Goal: Information Seeking & Learning: Learn about a topic

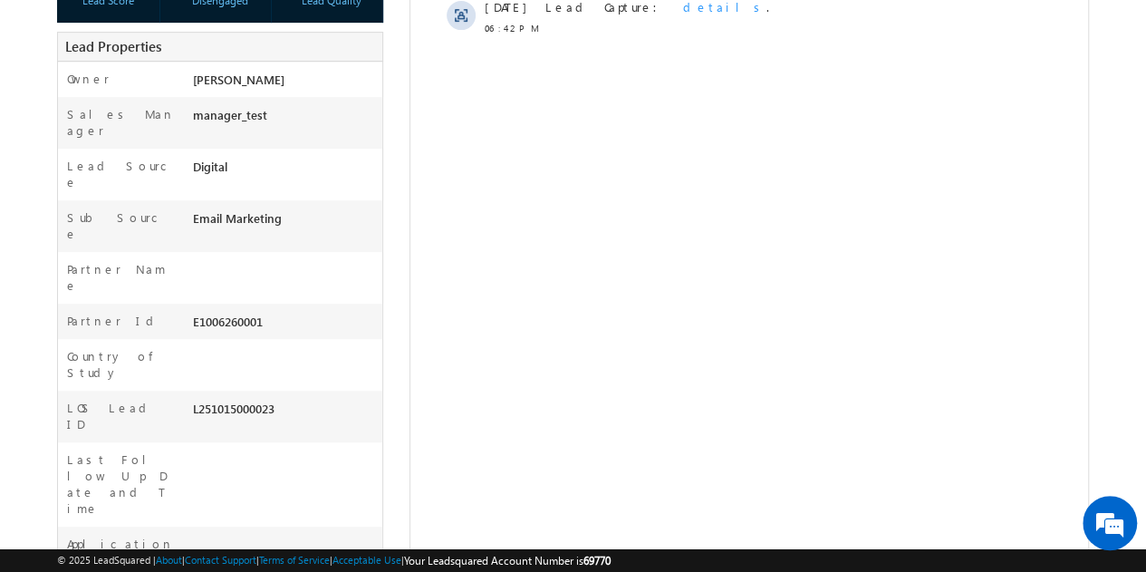
scroll to position [368, 0]
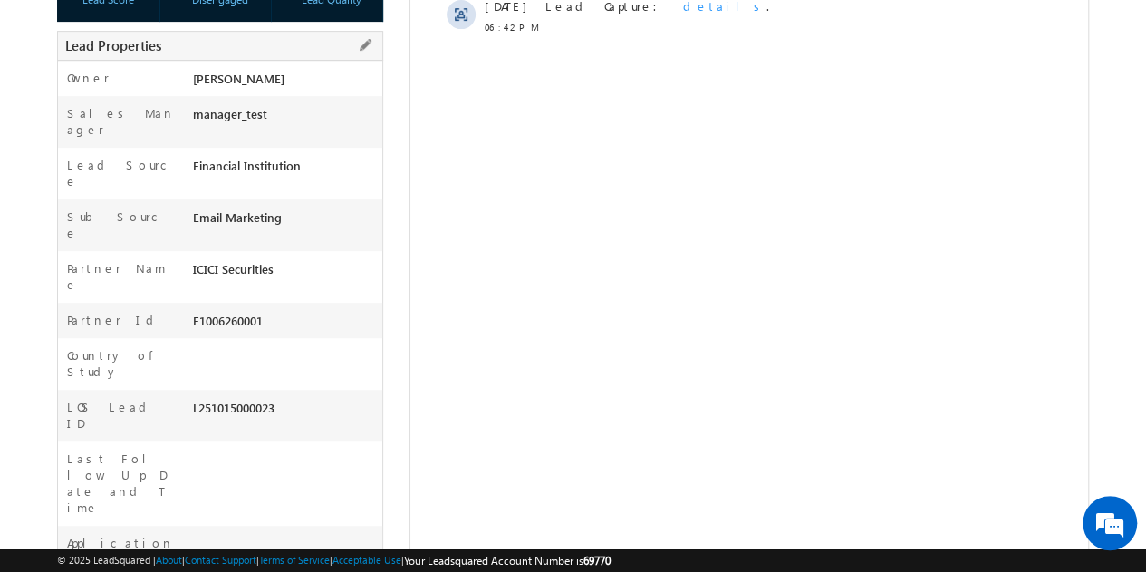
drag, startPoint x: 299, startPoint y: 188, endPoint x: 199, endPoint y: 177, distance: 100.3
click at [199, 208] on div "Email Marketing" at bounding box center [285, 220] width 195 height 25
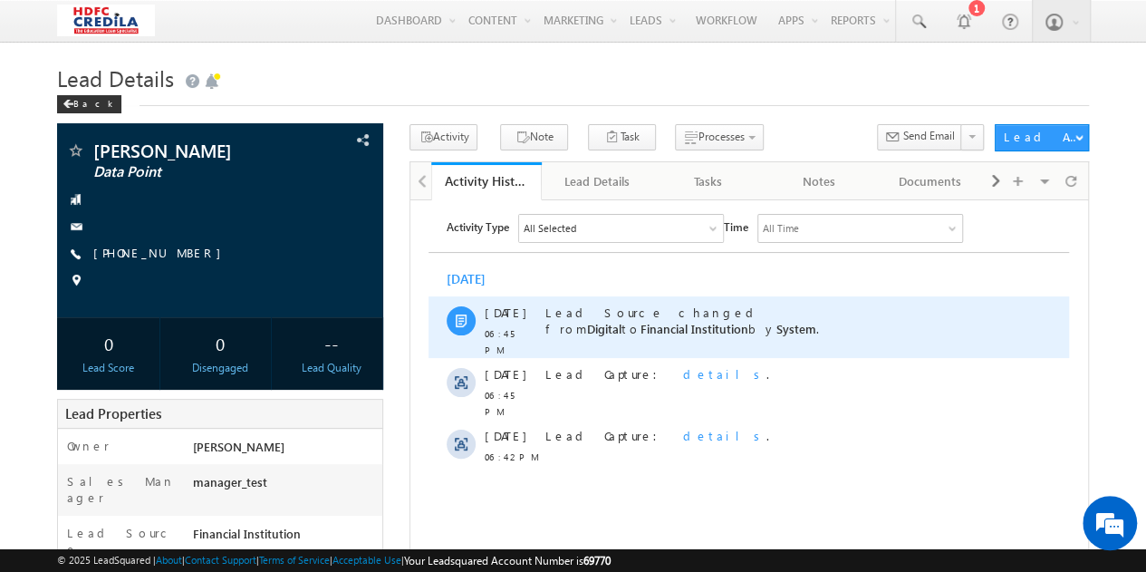
drag, startPoint x: 683, startPoint y: 311, endPoint x: 735, endPoint y: 327, distance: 54.2
click at [735, 327] on div "Lead Source changed from Digital to Financial Institution by System ." at bounding box center [702, 320] width 312 height 33
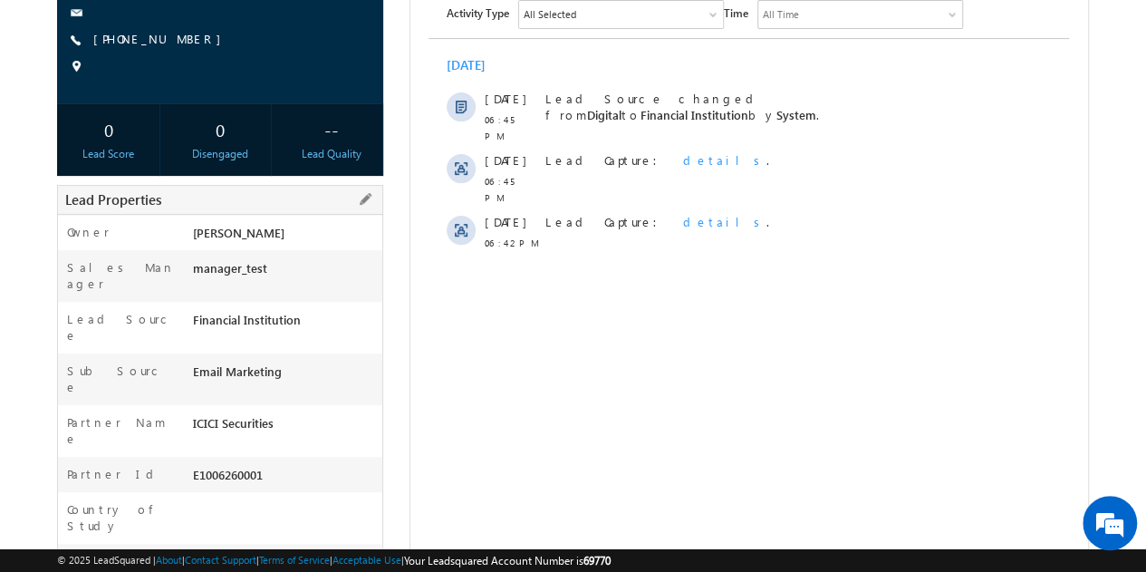
scroll to position [242, 0]
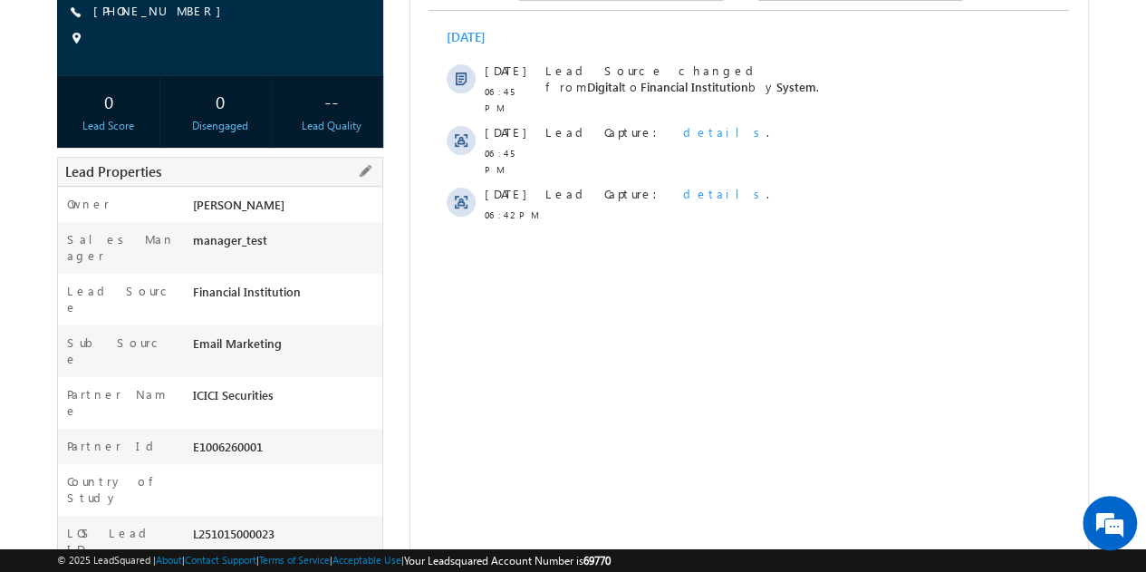
drag, startPoint x: 281, startPoint y: 381, endPoint x: 184, endPoint y: 378, distance: 97.0
click at [184, 429] on div "Partner Id E1006260001" at bounding box center [220, 446] width 324 height 35
drag, startPoint x: 296, startPoint y: 336, endPoint x: 178, endPoint y: 347, distance: 119.2
click at [178, 377] on div "Partner Name ICICI Securities" at bounding box center [220, 403] width 324 height 52
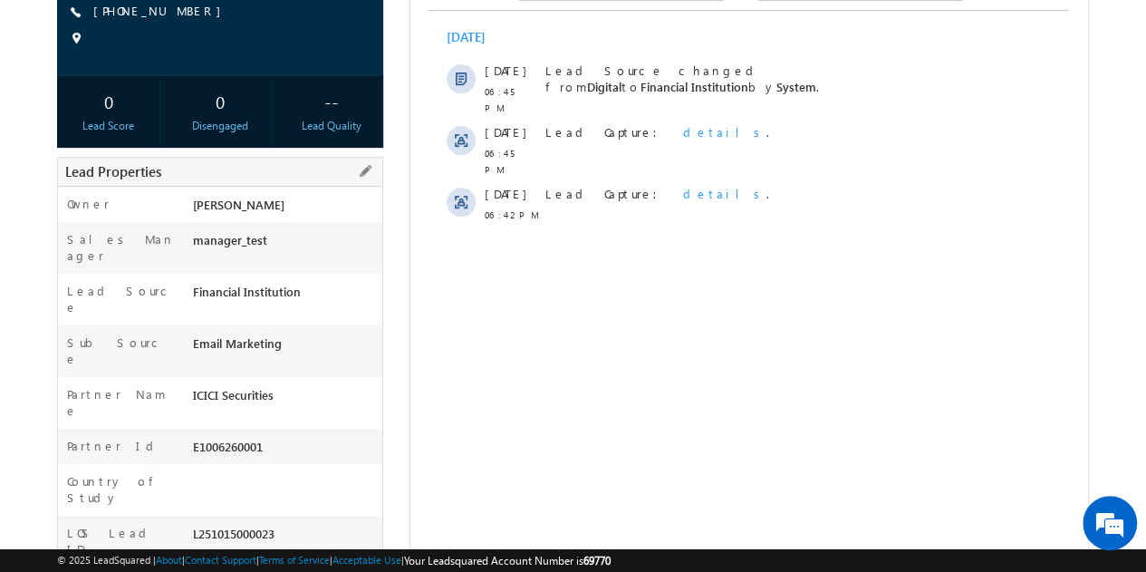
click at [303, 334] on div "Email Marketing" at bounding box center [285, 346] width 195 height 25
drag, startPoint x: 291, startPoint y: 313, endPoint x: 190, endPoint y: 316, distance: 100.7
click at [190, 334] on div "Email Marketing" at bounding box center [285, 346] width 195 height 25
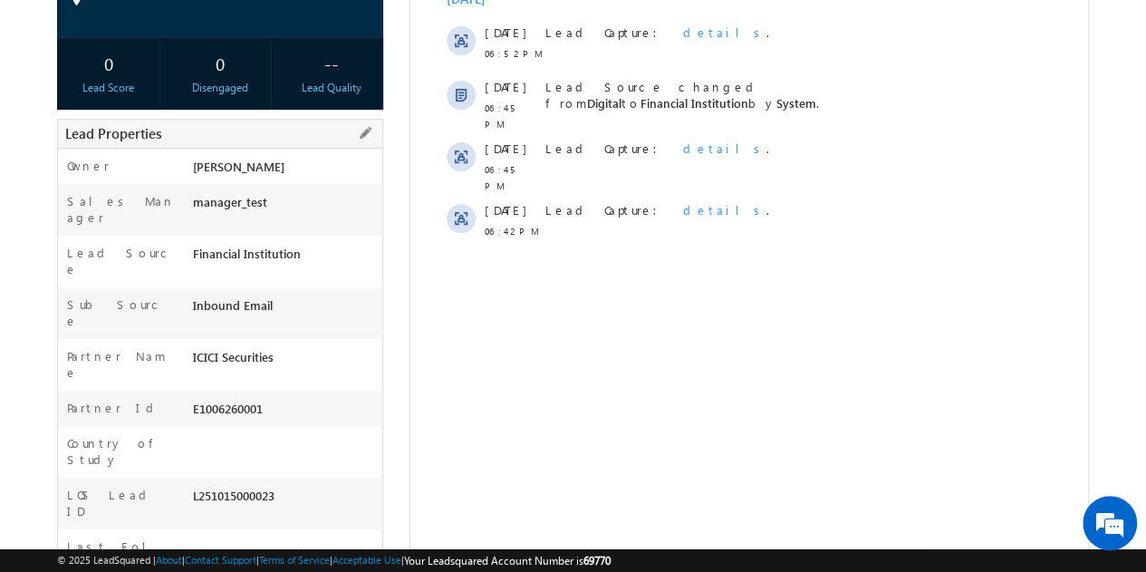
drag, startPoint x: 276, startPoint y: 356, endPoint x: 178, endPoint y: 175, distance: 206.0
click at [178, 175] on div "Owner * Moorthy Raju Sales Manager manager_test Lead Source Financial Instituti…" at bounding box center [220, 425] width 326 height 554
